Goal: Information Seeking & Learning: Learn about a topic

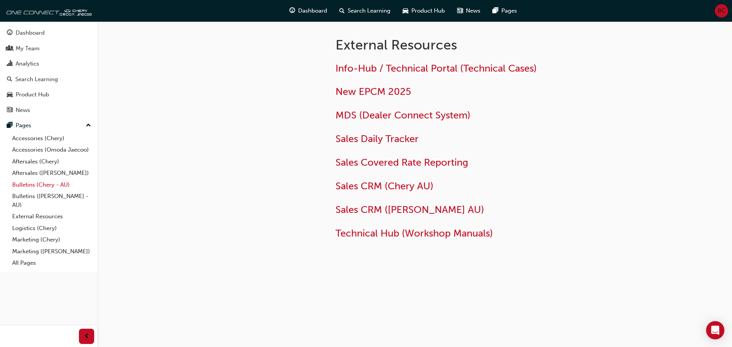
click at [43, 186] on link "Bulletins (Chery - AU)" at bounding box center [51, 185] width 85 height 12
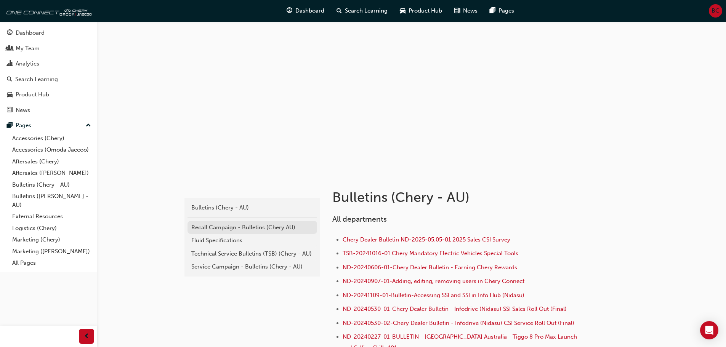
click at [220, 226] on div "Recall Campaign - Bulletins (Chery AU)" at bounding box center [252, 227] width 122 height 9
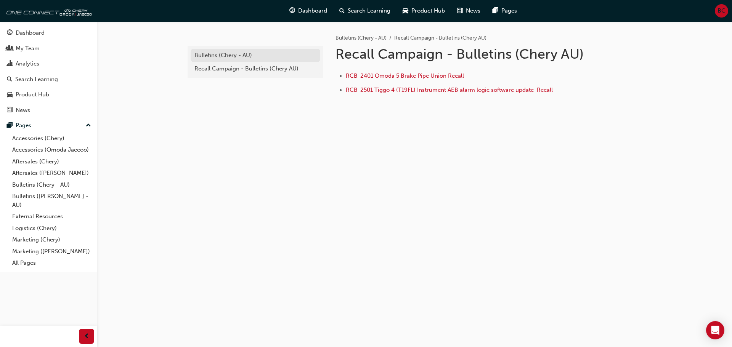
click at [230, 53] on div "Bulletins (Chery - AU)" at bounding box center [255, 55] width 122 height 9
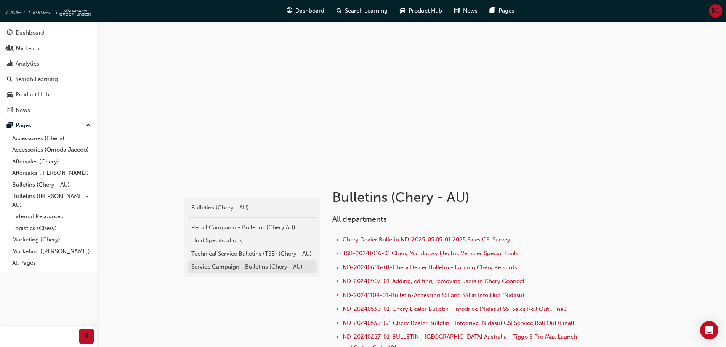
click at [226, 265] on div "Service Campaign - Bulletins (Chery - AU)" at bounding box center [252, 267] width 122 height 9
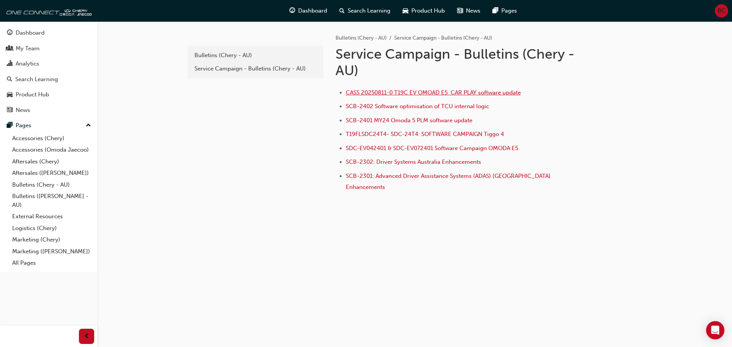
click at [429, 92] on span "CASS 20250811-0 T19C EV OMOAD E5 CAR PLAY software update" at bounding box center [433, 92] width 175 height 7
